Goal: Task Accomplishment & Management: Complete application form

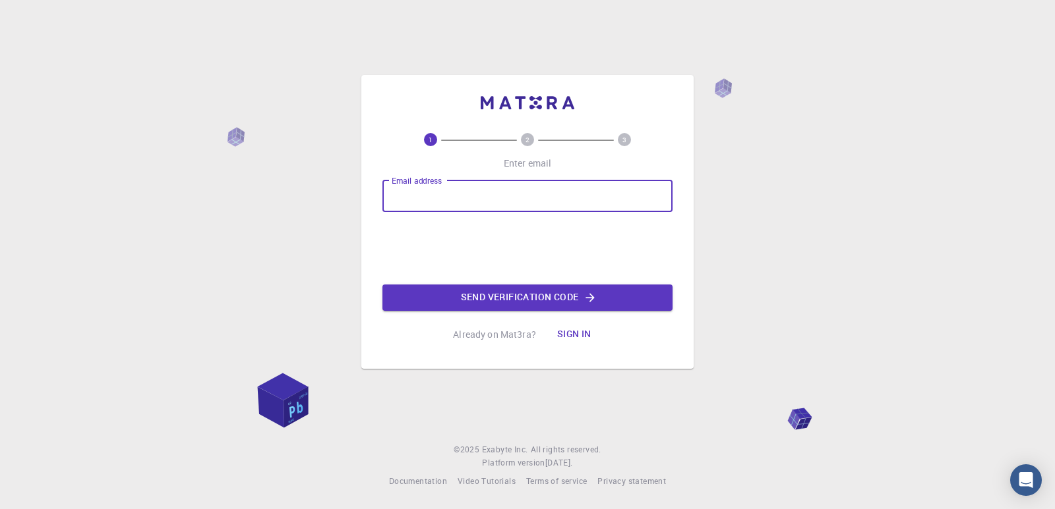
click at [519, 191] on input "Email address" at bounding box center [527, 197] width 290 height 32
click at [567, 200] on input "Email address" at bounding box center [527, 197] width 290 height 32
type input "[EMAIL_ADDRESS][DOMAIN_NAME]"
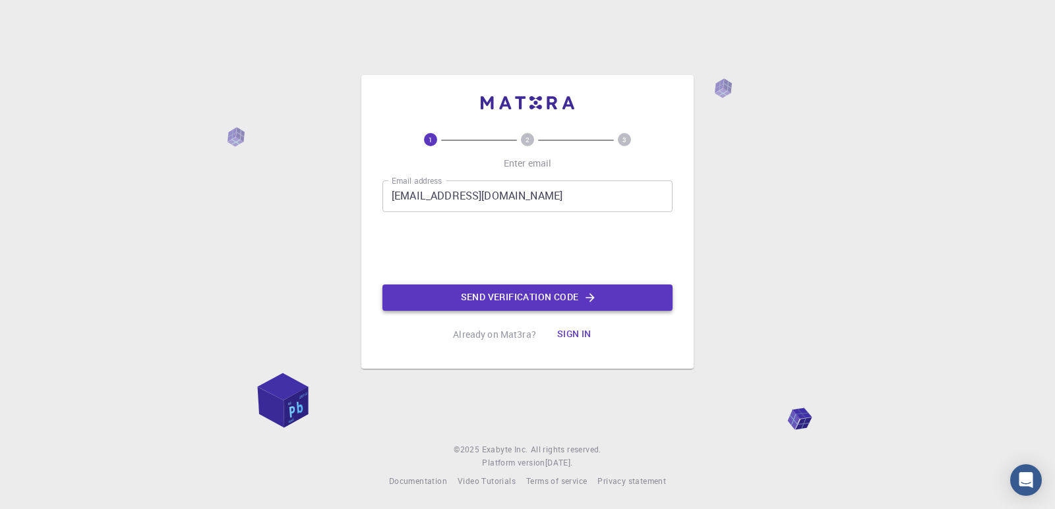
click at [552, 302] on button "Send verification code" at bounding box center [527, 298] width 290 height 26
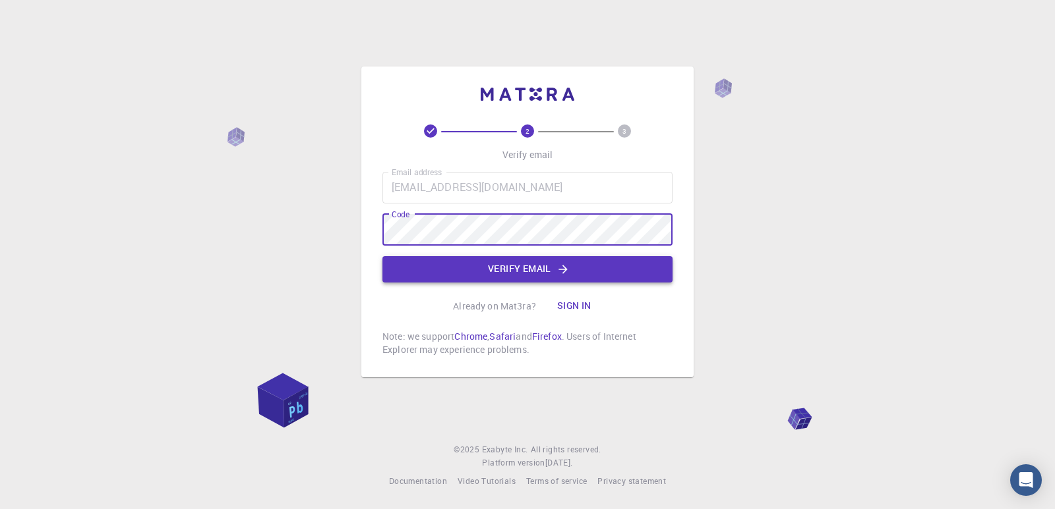
click at [567, 264] on icon "button" at bounding box center [562, 269] width 13 height 13
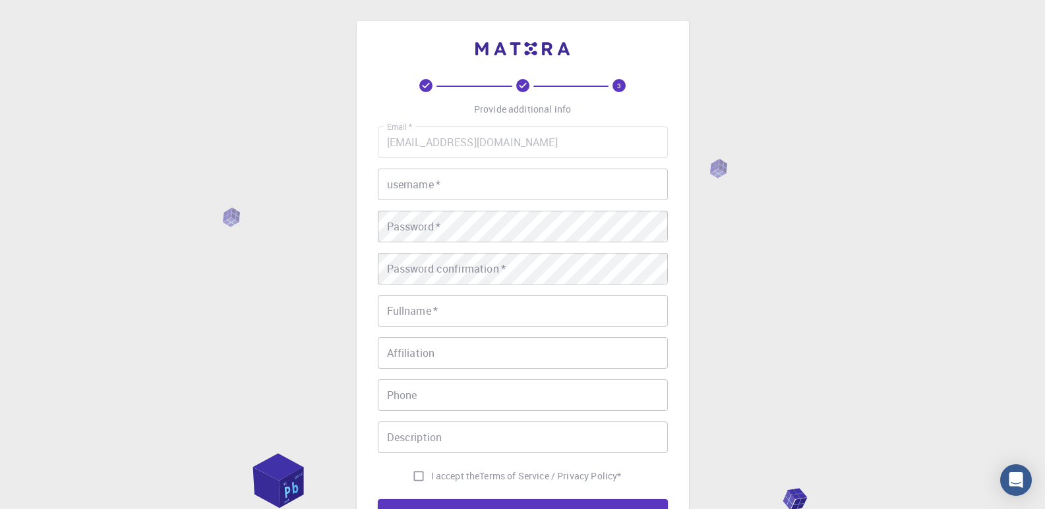
scroll to position [132, 0]
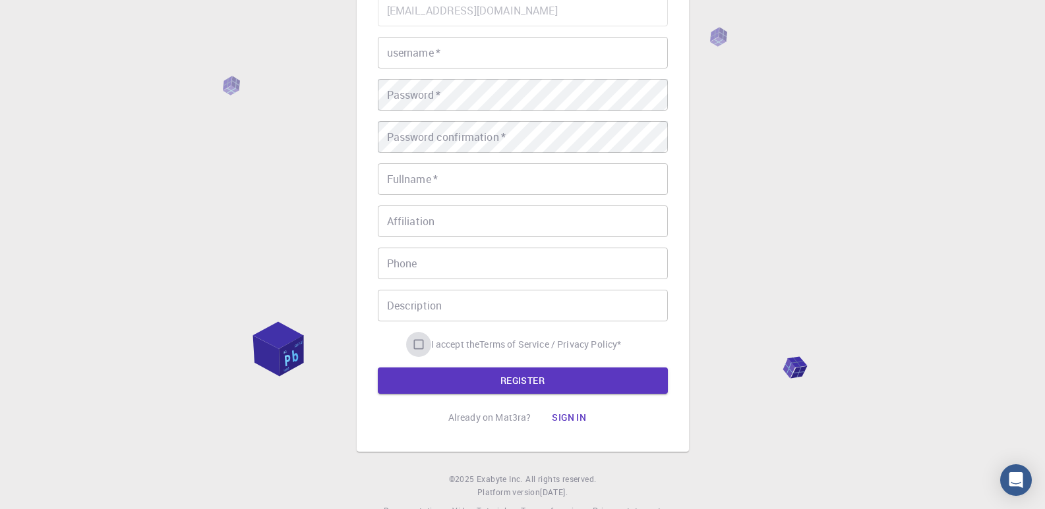
click at [411, 344] on input "I accept the Terms of Service / Privacy Policy *" at bounding box center [418, 344] width 25 height 25
checkbox input "true"
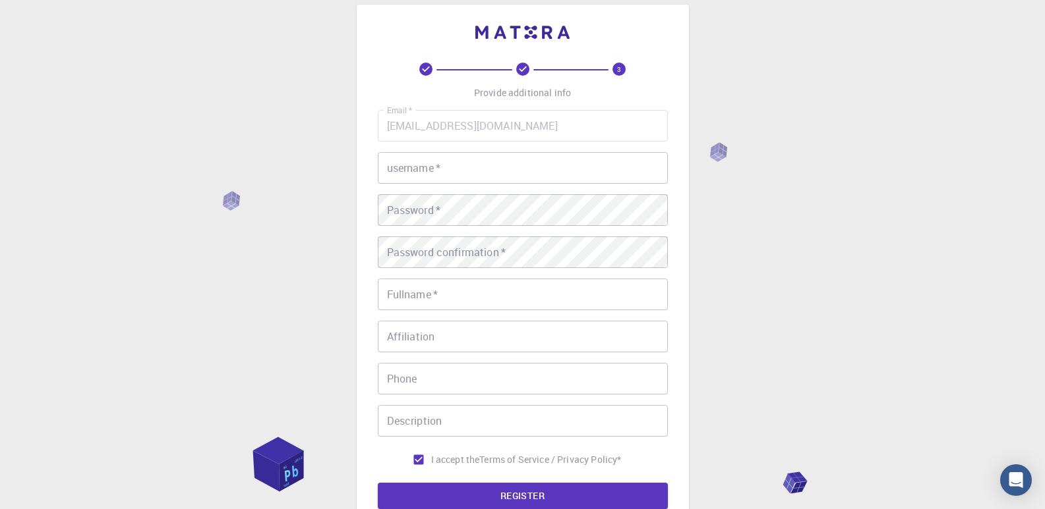
scroll to position [0, 0]
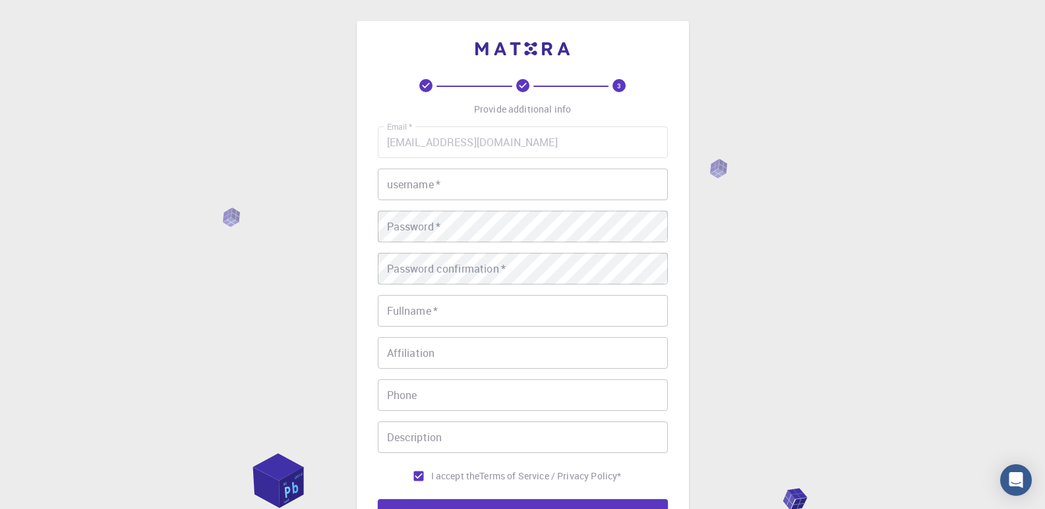
click at [487, 178] on input "username   *" at bounding box center [523, 185] width 290 height 32
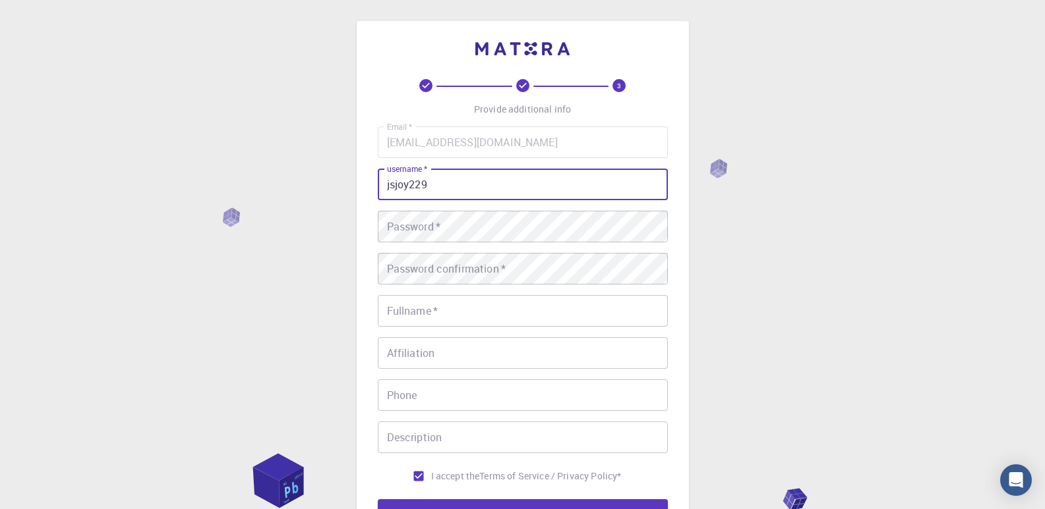
type input "jsjoy229"
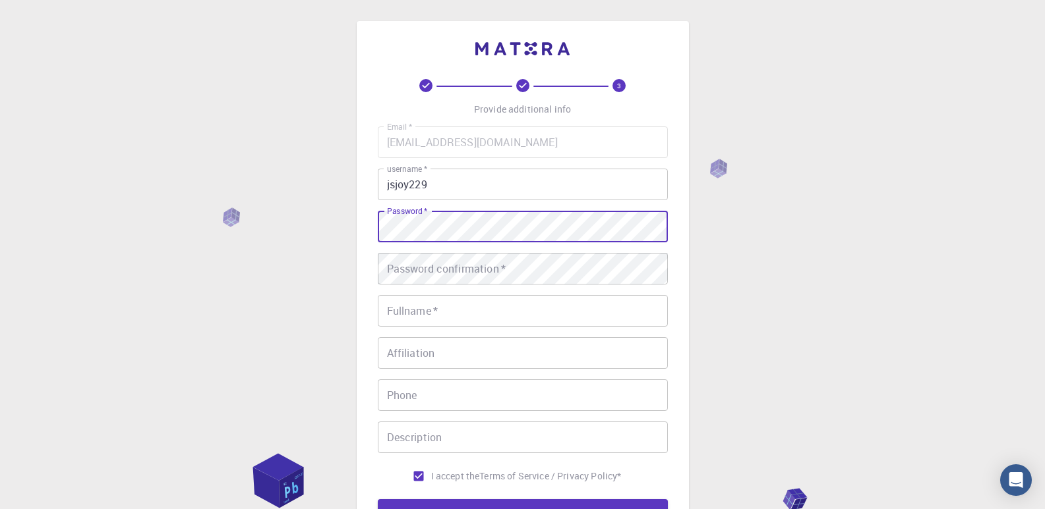
click at [448, 262] on div "Password confirmation   * Password confirmation   *" at bounding box center [523, 269] width 290 height 32
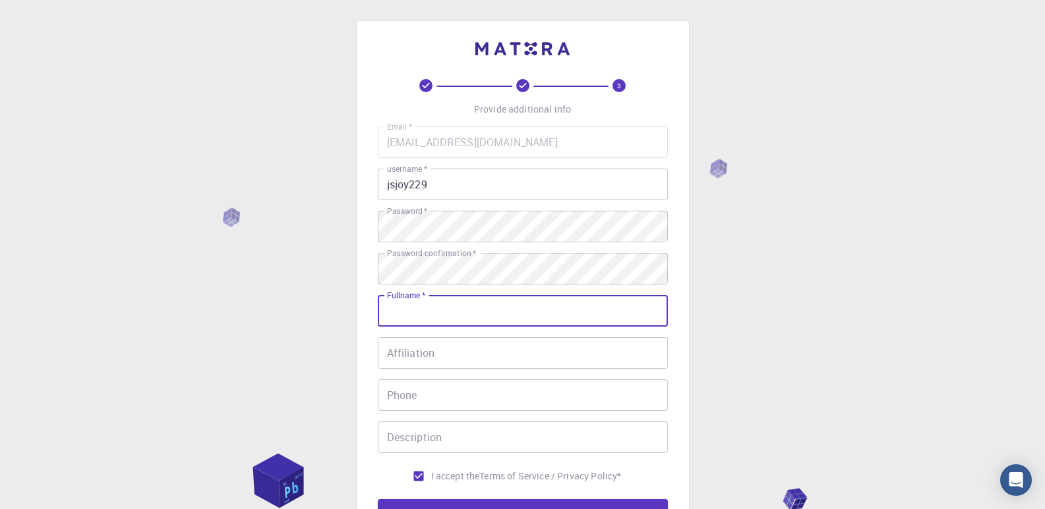
click at [436, 322] on input "Fullname   *" at bounding box center [523, 311] width 290 height 32
type input "Joy JS"
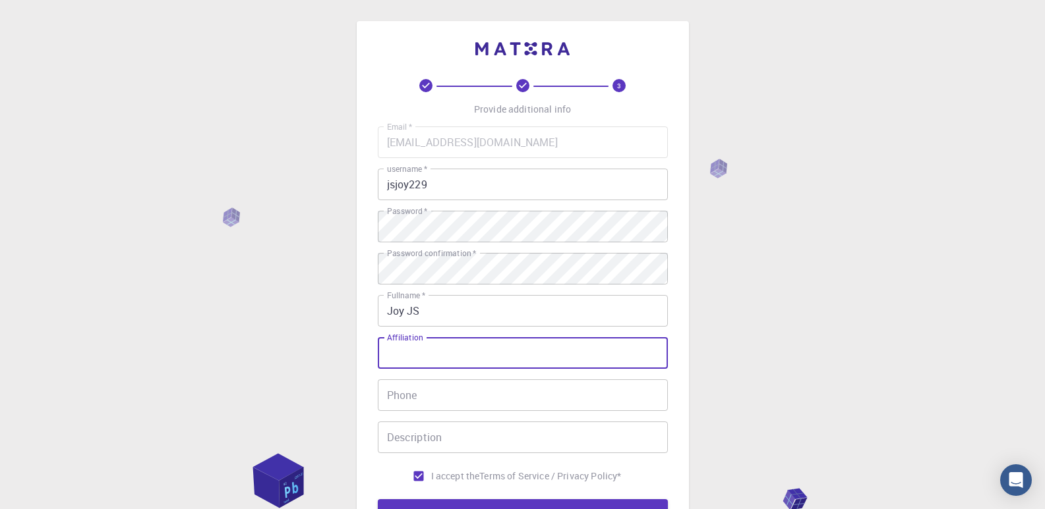
click at [438, 349] on input "Affiliation" at bounding box center [523, 353] width 290 height 32
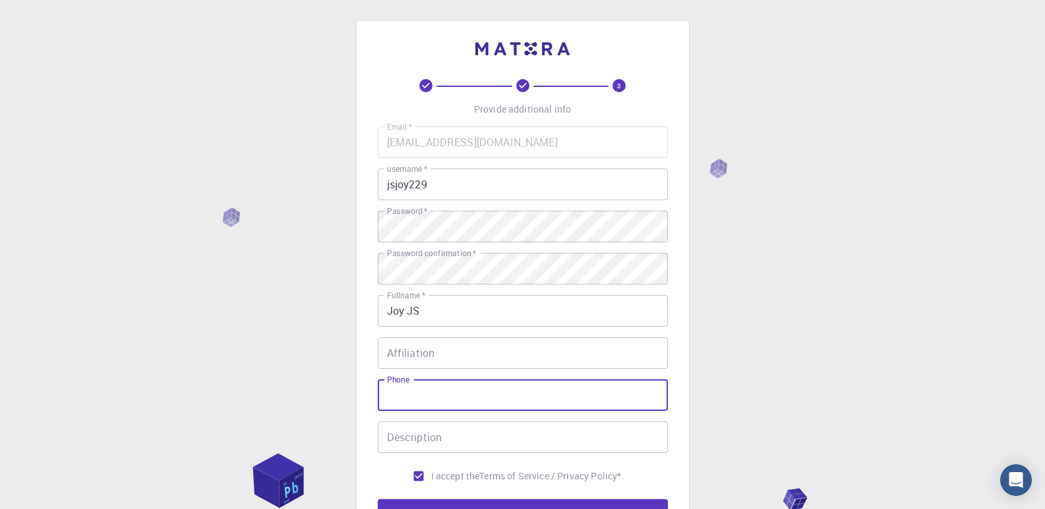
click at [412, 395] on input "Phone" at bounding box center [523, 396] width 290 height 32
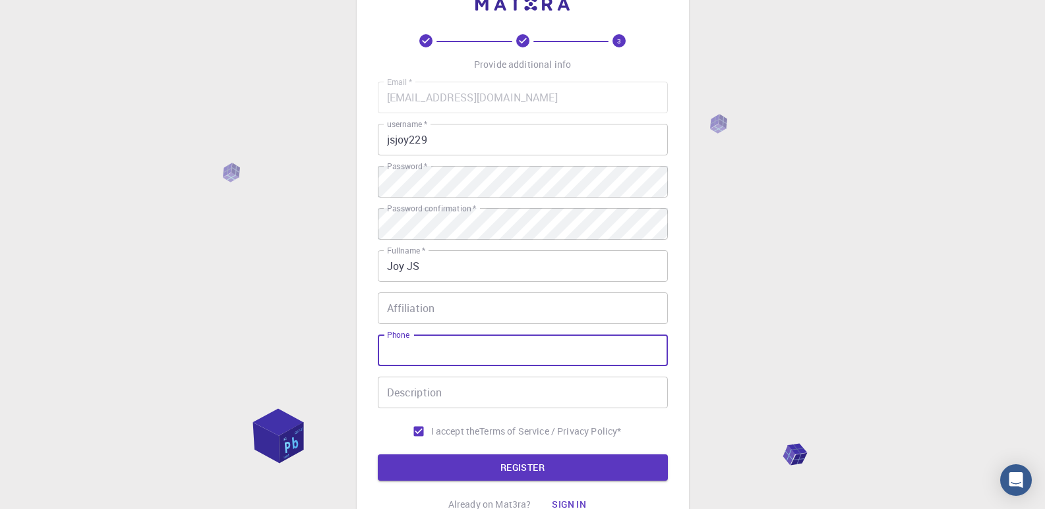
scroll to position [66, 0]
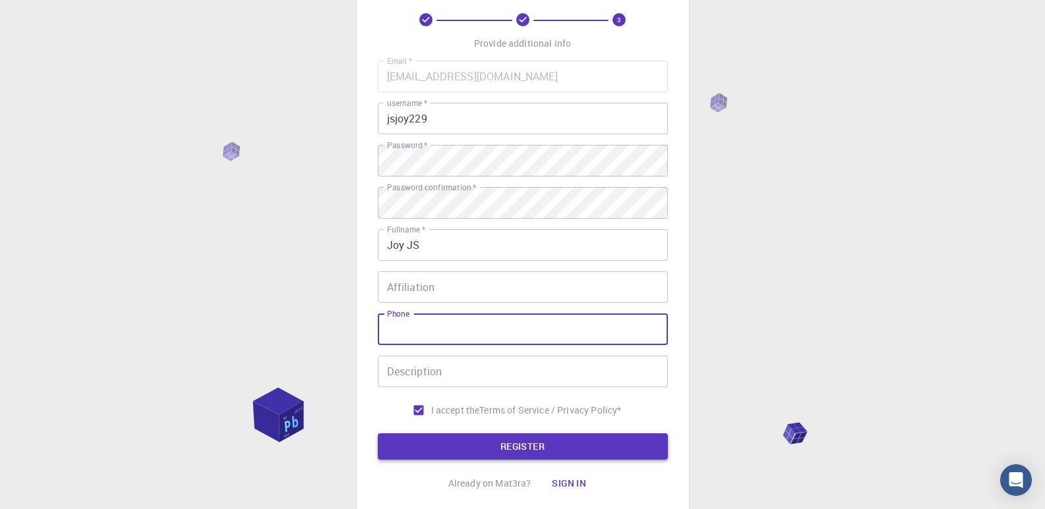
click at [450, 451] on button "REGISTER" at bounding box center [523, 447] width 290 height 26
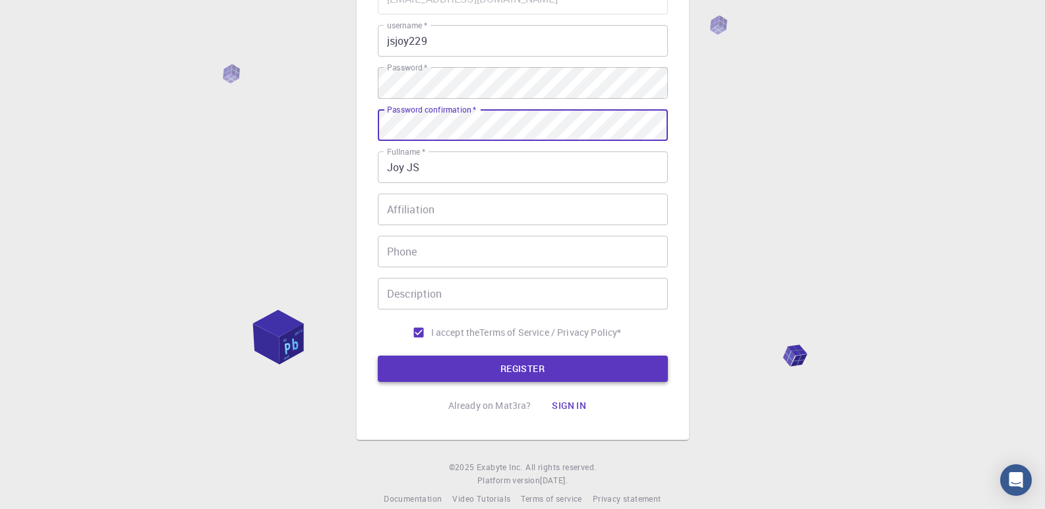
scroll to position [161, 0]
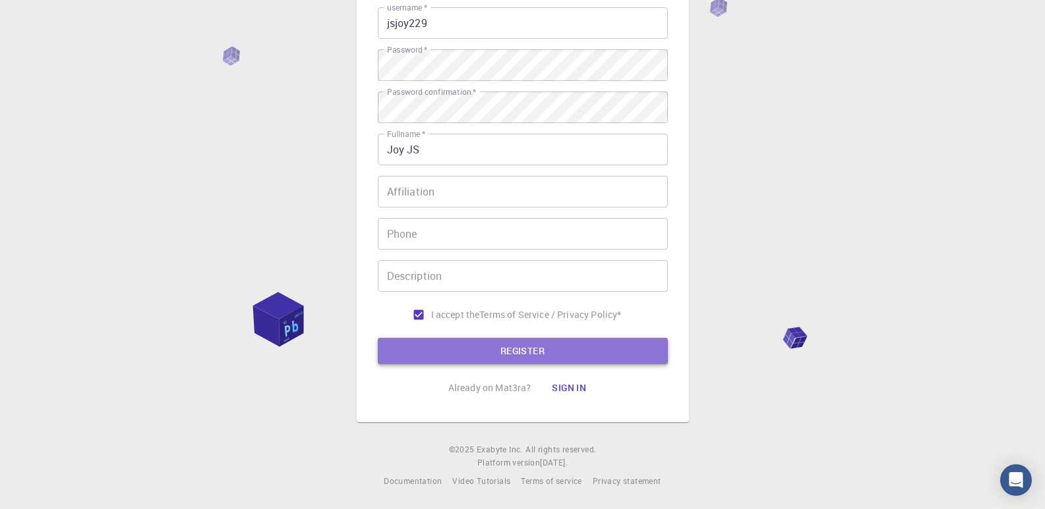
click at [457, 343] on button "REGISTER" at bounding box center [523, 351] width 290 height 26
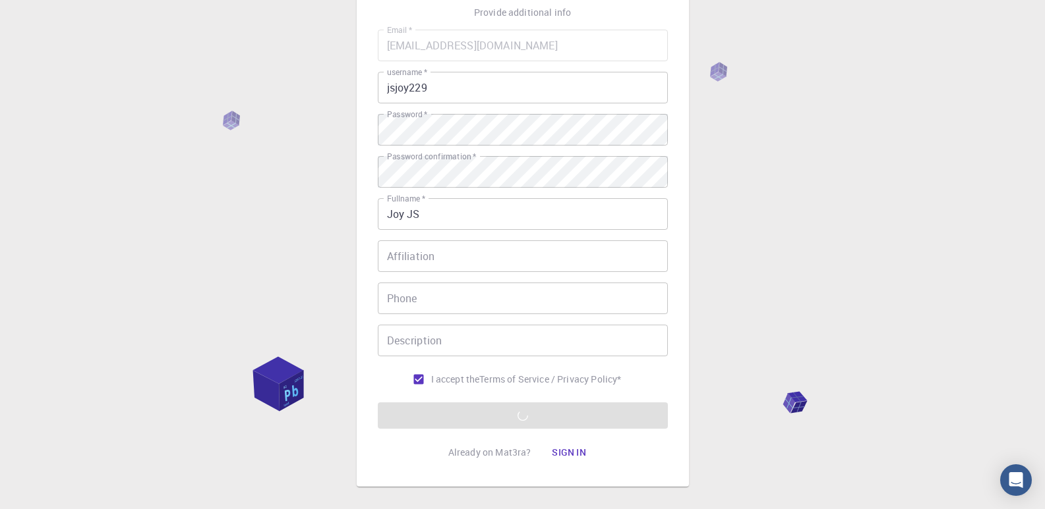
scroll to position [0, 0]
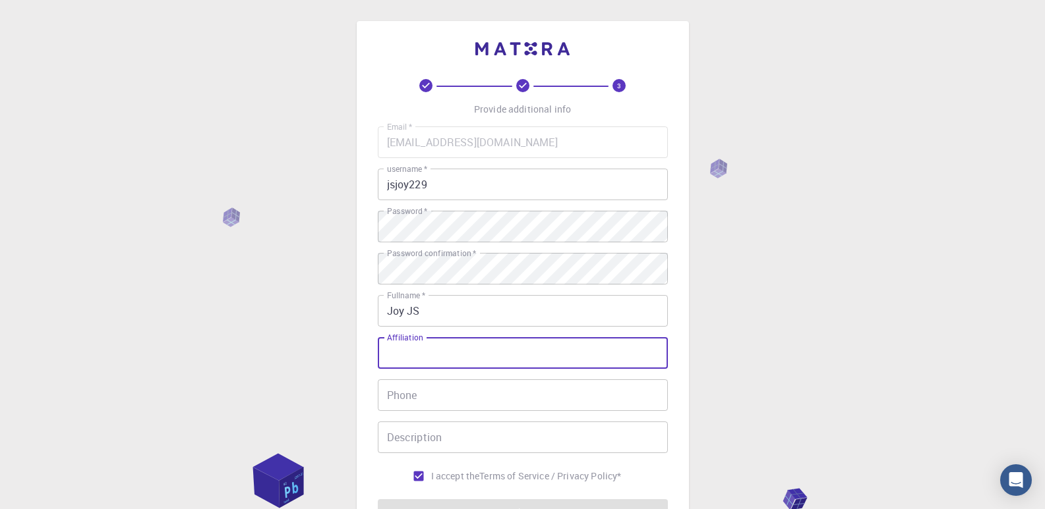
drag, startPoint x: 469, startPoint y: 362, endPoint x: 883, endPoint y: 335, distance: 415.5
click at [883, 335] on div "3 Provide additional info Email   * [EMAIL_ADDRESS][DOMAIN_NAME] Email   * user…" at bounding box center [522, 335] width 1045 height 671
